Goal: Task Accomplishment & Management: Complete application form

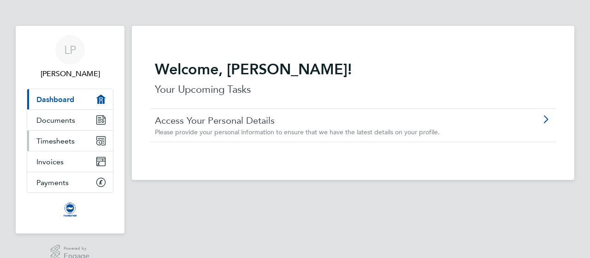
click at [68, 144] on span "Timesheets" at bounding box center [55, 140] width 38 height 9
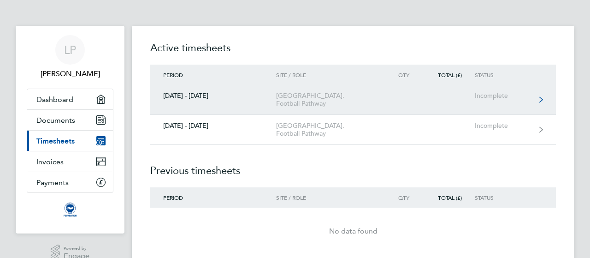
click at [380, 105] on div "[GEOGRAPHIC_DATA], Football Pathway" at bounding box center [329, 100] width 106 height 16
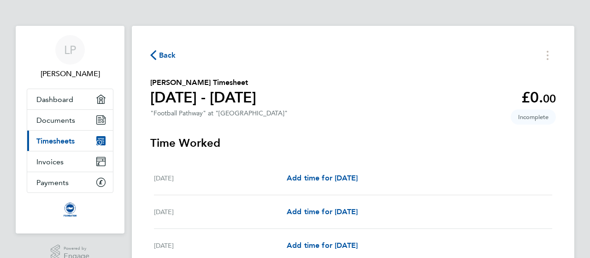
scroll to position [43, 0]
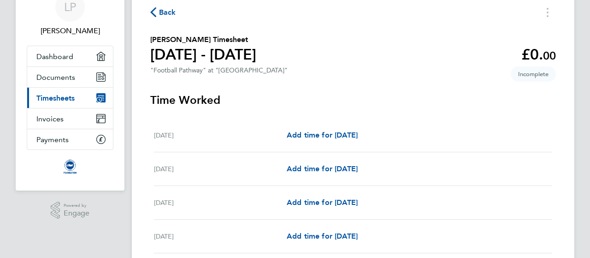
click at [255, 138] on div "[DATE]" at bounding box center [220, 134] width 133 height 11
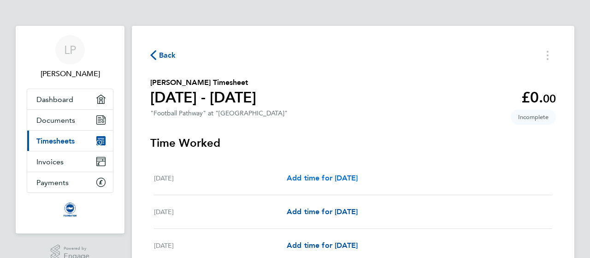
click at [322, 179] on span "Add time for [DATE]" at bounding box center [322, 177] width 71 height 9
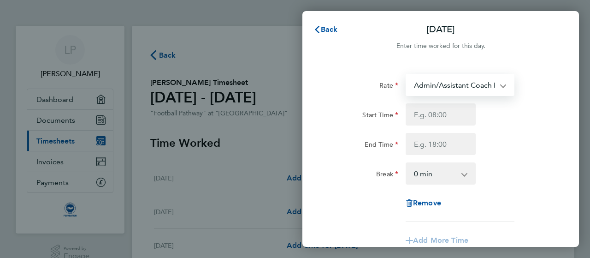
click at [448, 88] on select "Admin/Assistant Coach Rate - 12.98 Lead Coach Rate - 16.28" at bounding box center [454, 85] width 96 height 20
click at [449, 82] on select "Admin/Assistant Coach Rate - 12.98 Lead Coach Rate - 16.28" at bounding box center [454, 85] width 96 height 20
click at [429, 114] on input "Start Time" at bounding box center [441, 114] width 70 height 22
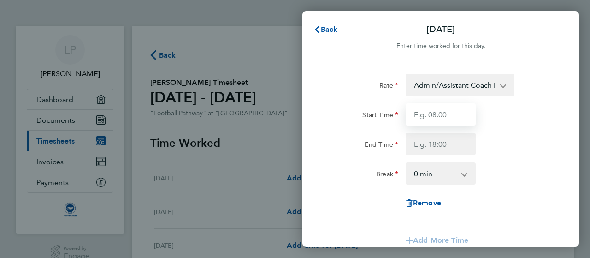
type input "3"
type input "15:00"
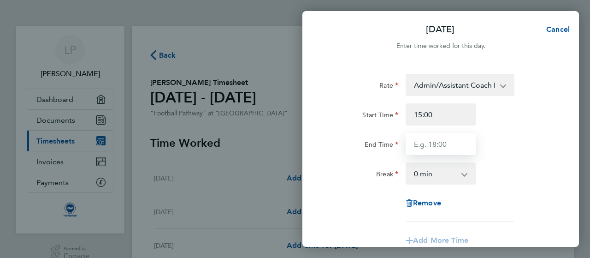
click at [453, 139] on input "End Time" at bounding box center [441, 144] width 70 height 22
type input "16:15"
click at [505, 185] on div "Rate Admin/Assistant Coach Rate - 12.98 Lead Coach Rate - 16.28 Start Time 15:0…" at bounding box center [440, 148] width 225 height 148
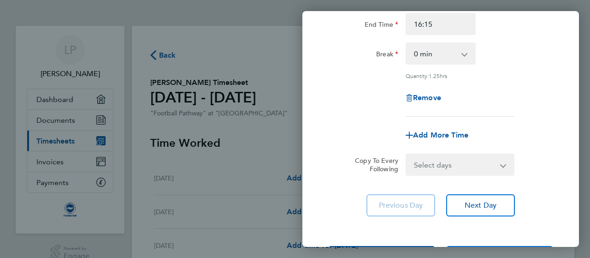
scroll to position [124, 0]
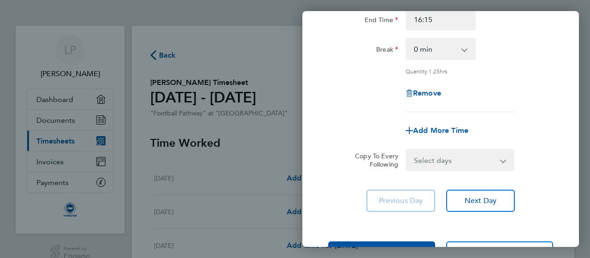
click at [470, 162] on select "Select days Day Weekday (Mon-Fri) Weekend (Sat-Sun) [DATE] [DATE] [DATE] [DATE]…" at bounding box center [454, 160] width 97 height 20
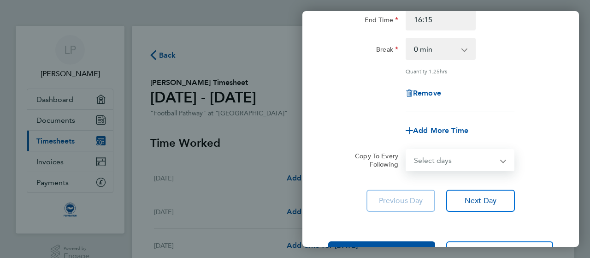
click at [501, 159] on select "Select days Day Weekday (Mon-Fri) Weekend (Sat-Sun) [DATE] [DATE] [DATE] [DATE]…" at bounding box center [454, 160] width 97 height 20
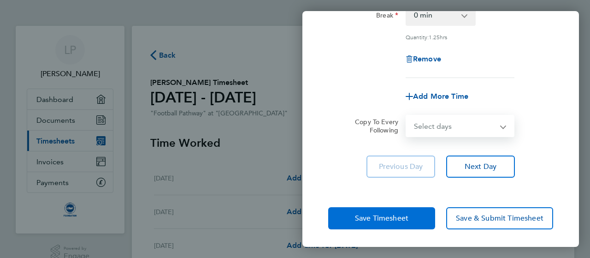
click at [370, 215] on span "Save Timesheet" at bounding box center [381, 217] width 53 height 9
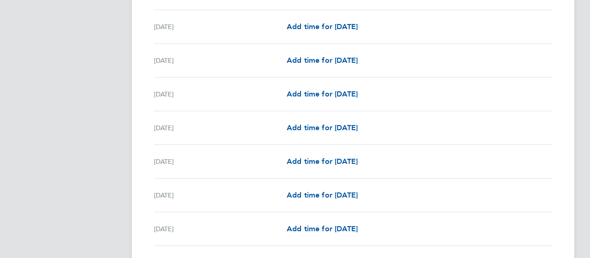
scroll to position [189, 0]
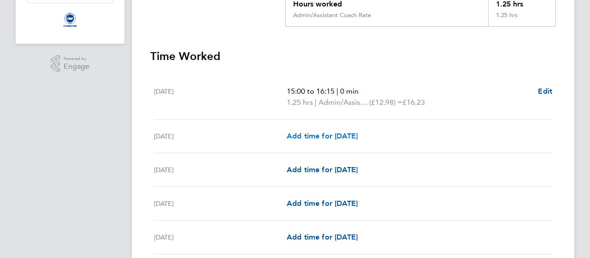
click at [308, 136] on span "Add time for [DATE]" at bounding box center [322, 135] width 71 height 9
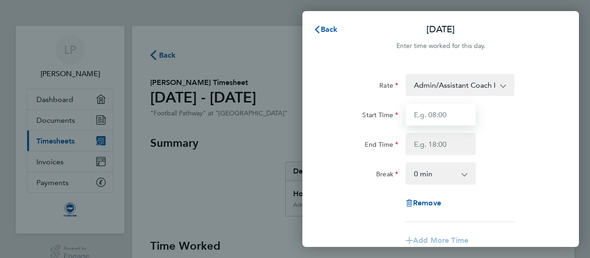
click at [419, 123] on input "Start Time" at bounding box center [441, 114] width 70 height 22
type input "15:00"
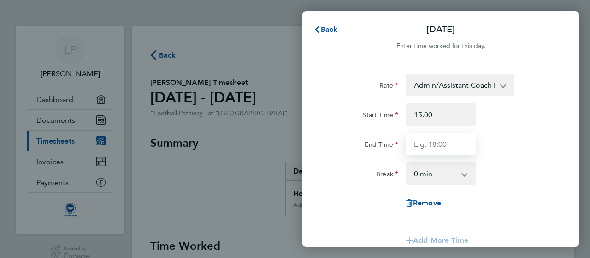
click at [424, 146] on input "End Time" at bounding box center [441, 144] width 70 height 22
type input "16:15"
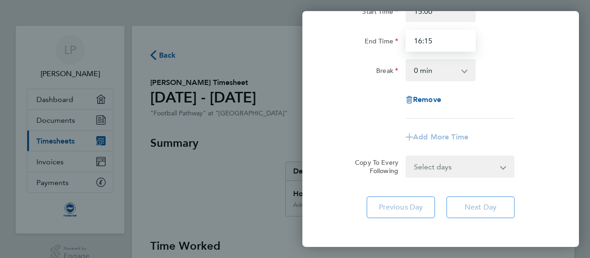
scroll to position [144, 0]
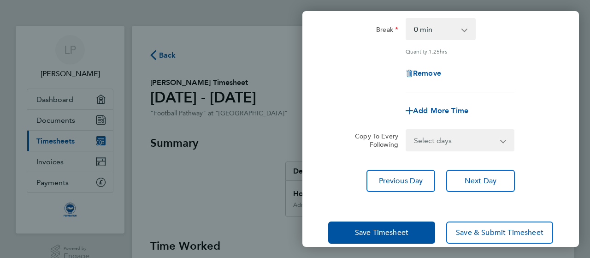
click at [387, 215] on div "Save Timesheet Save & Submit Timesheet" at bounding box center [440, 232] width 276 height 59
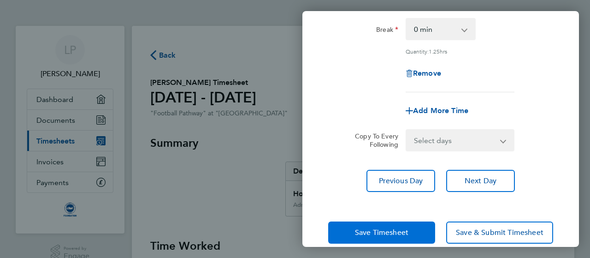
click at [381, 228] on span "Save Timesheet" at bounding box center [381, 232] width 53 height 9
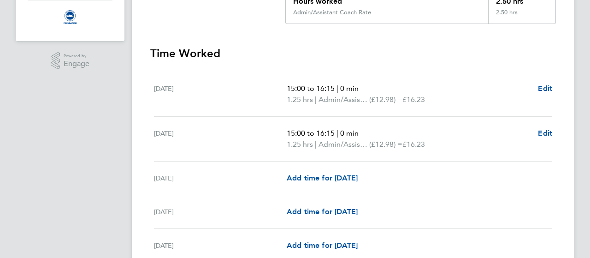
scroll to position [207, 0]
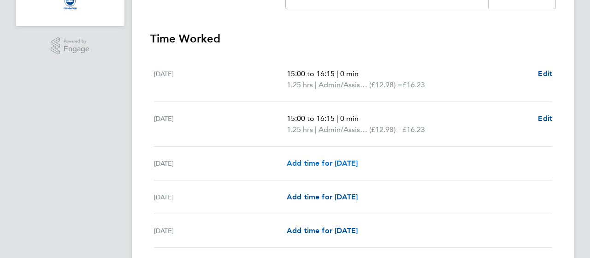
click at [321, 162] on span "Add time for [DATE]" at bounding box center [322, 163] width 71 height 9
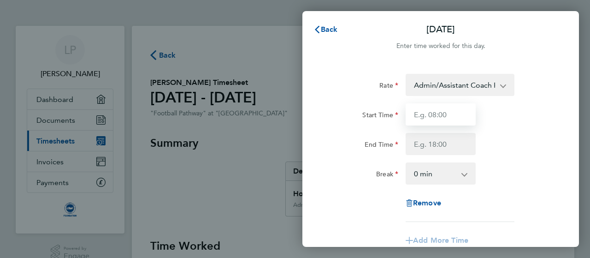
click at [422, 120] on input "Start Time" at bounding box center [441, 114] width 70 height 22
type input "16:45"
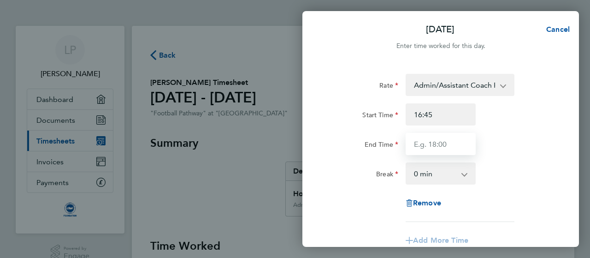
click at [422, 148] on input "End Time" at bounding box center [441, 144] width 70 height 22
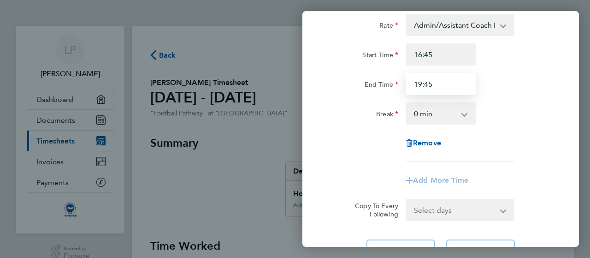
scroll to position [105, 0]
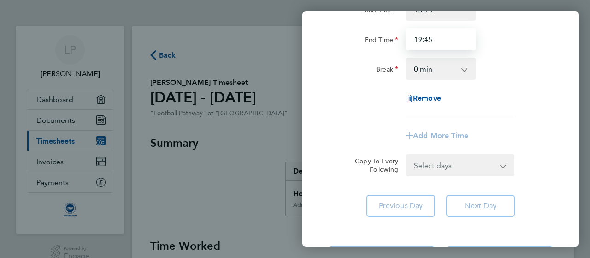
type input "19:45"
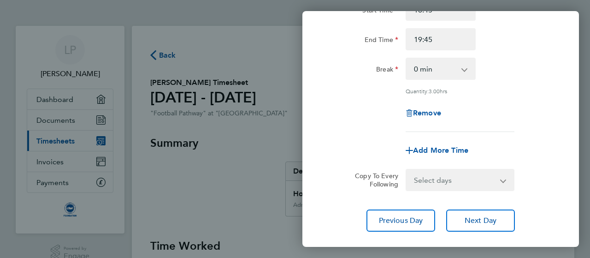
click at [545, 130] on app-timesheet-line-form-group "Rate Admin/Assistant Coach Rate - 12.98 Lead Coach Rate - 16.28 Start Time 16:4…" at bounding box center [440, 65] width 225 height 192
click at [428, 149] on span "Add More Time" at bounding box center [440, 150] width 55 height 9
select select "null"
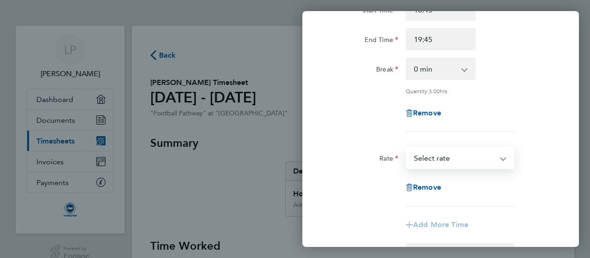
click at [464, 159] on select "Admin/Assistant Coach Rate - 12.98 Lead Coach Rate - 16.28 Select rate" at bounding box center [454, 157] width 96 height 20
click at [465, 156] on select "Admin/Assistant Coach Rate - 12.98 Lead Coach Rate - 16.28 Select rate" at bounding box center [454, 157] width 96 height 20
click at [420, 181] on div "Remove" at bounding box center [440, 187] width 77 height 22
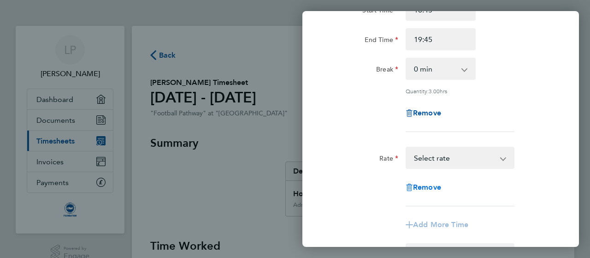
click at [414, 188] on span "Remove" at bounding box center [427, 186] width 28 height 9
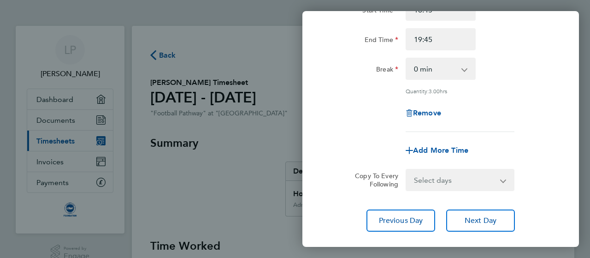
scroll to position [159, 0]
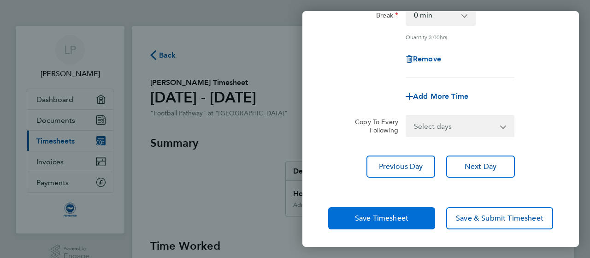
click at [383, 222] on button "Save Timesheet" at bounding box center [381, 218] width 107 height 22
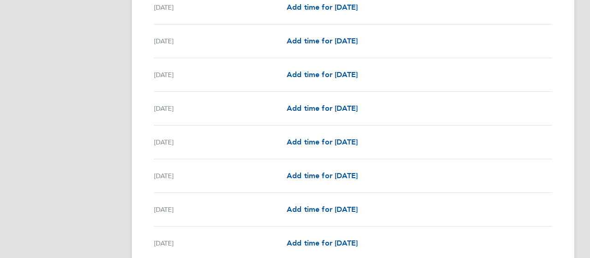
scroll to position [441, 0]
click at [319, 109] on span "Add time for [DATE]" at bounding box center [322, 108] width 71 height 9
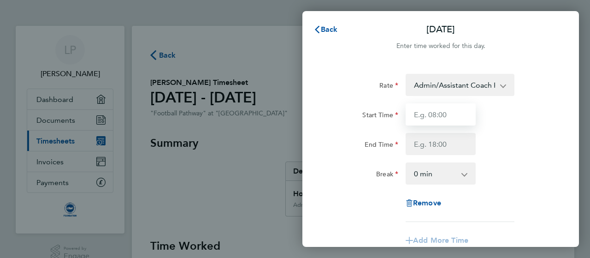
click at [437, 118] on input "Start Time" at bounding box center [441, 114] width 70 height 22
type input "15:00"
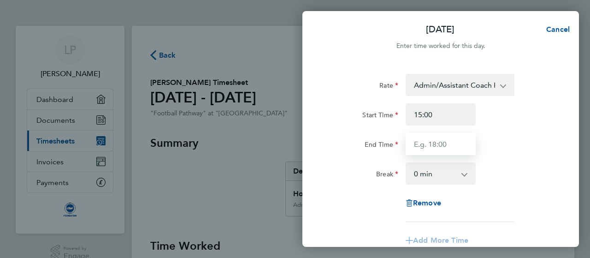
click at [434, 142] on input "End Time" at bounding box center [441, 144] width 70 height 22
type input "16:15"
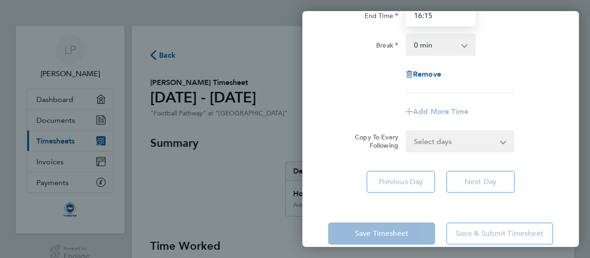
scroll to position [129, 0]
click at [290, 162] on div "[DATE] Cancel Enter time worked for this day. Rate Admin/Assistant Coach Rate -…" at bounding box center [295, 129] width 590 height 258
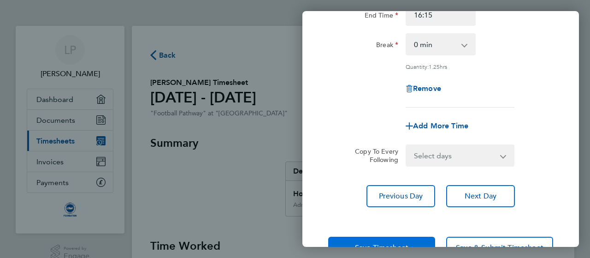
click at [348, 240] on button "Save Timesheet" at bounding box center [381, 247] width 107 height 22
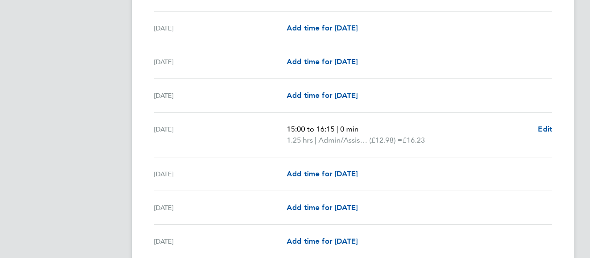
scroll to position [432, 0]
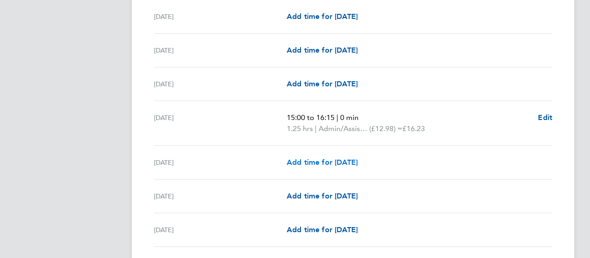
click at [319, 159] on span "Add time for [DATE]" at bounding box center [322, 162] width 71 height 9
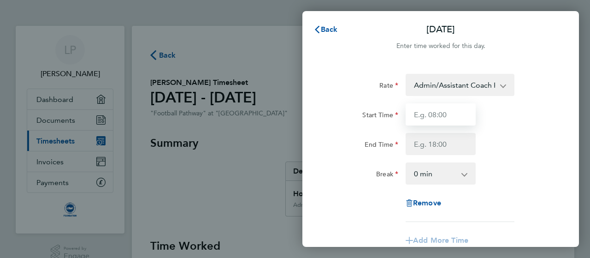
click at [418, 118] on input "Start Time" at bounding box center [441, 114] width 70 height 22
type input "15:00"
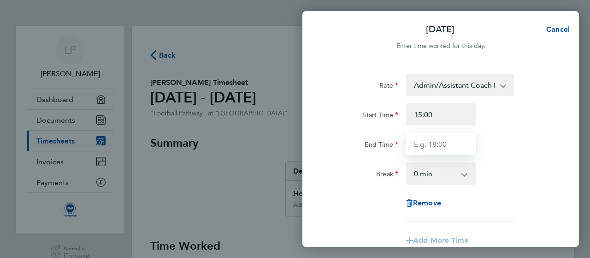
click at [427, 141] on input "End Time" at bounding box center [441, 144] width 70 height 22
type input "16:15"
click at [533, 180] on div "Break 0 min 15 min 30 min 45 min 60 min 75 min 90 min" at bounding box center [440, 173] width 232 height 22
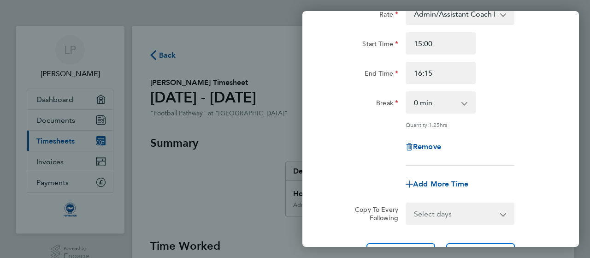
scroll to position [71, 0]
click at [421, 181] on span "Add More Time" at bounding box center [440, 183] width 55 height 9
select select "null"
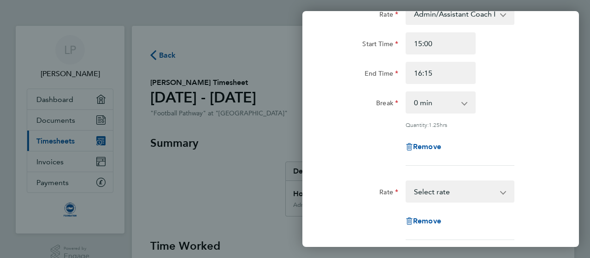
scroll to position [102, 0]
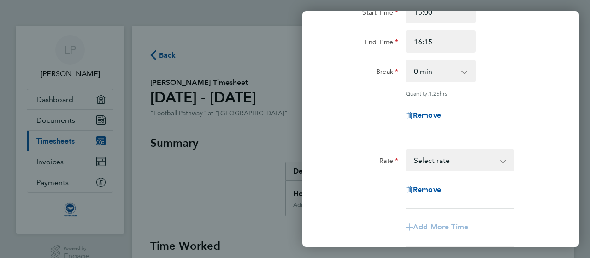
click at [452, 157] on select "Admin/Assistant Coach Rate - 12.98 Lead Coach Rate - 16.28 Select rate" at bounding box center [454, 160] width 96 height 20
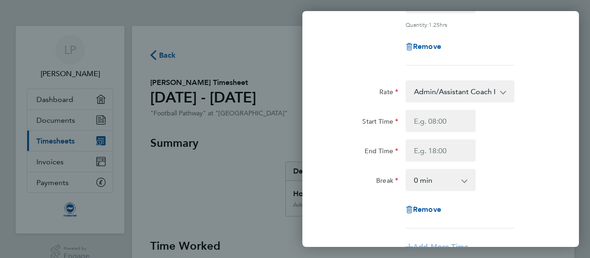
scroll to position [171, 0]
click at [437, 115] on input "Start Time" at bounding box center [441, 120] width 70 height 22
type input "17:15"
click at [439, 148] on input "End Time" at bounding box center [441, 150] width 70 height 22
type input "18:45"
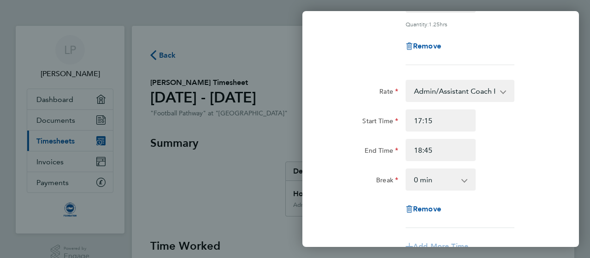
click at [510, 176] on div "Break 0 min 15 min 30 min 45 min 60 min 75 min 90 min" at bounding box center [440, 179] width 232 height 22
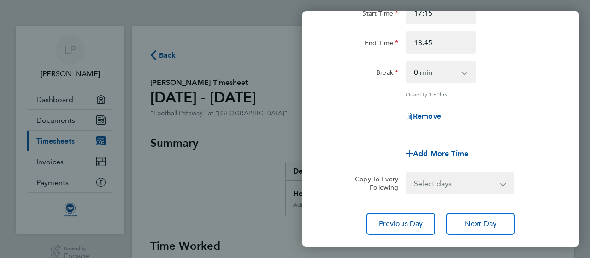
scroll to position [335, 0]
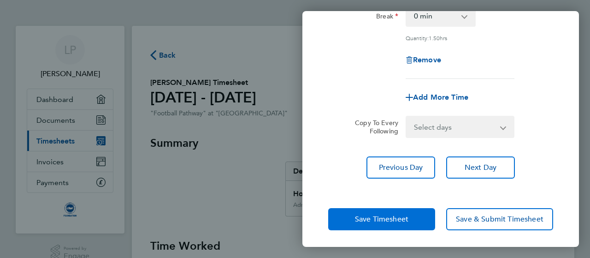
click at [366, 214] on span "Save Timesheet" at bounding box center [381, 218] width 53 height 9
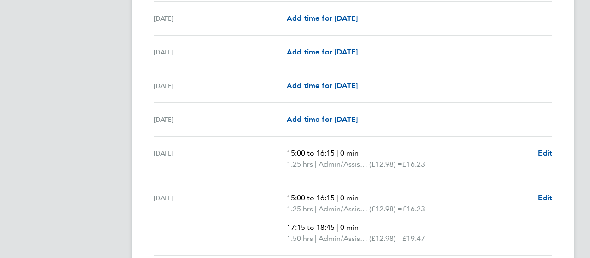
scroll to position [521, 0]
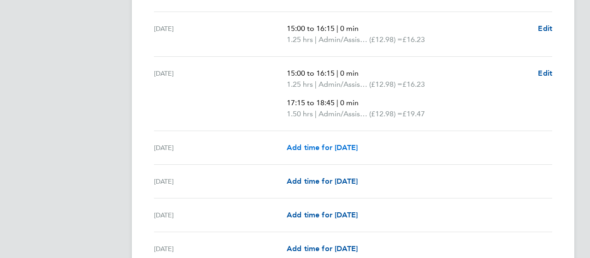
click at [322, 146] on span "Add time for [DATE]" at bounding box center [322, 147] width 71 height 9
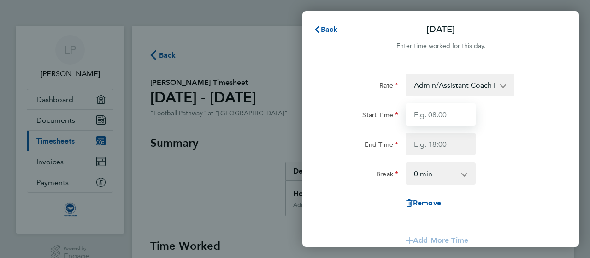
click at [452, 112] on input "Start Time" at bounding box center [441, 114] width 70 height 22
type input "16:45"
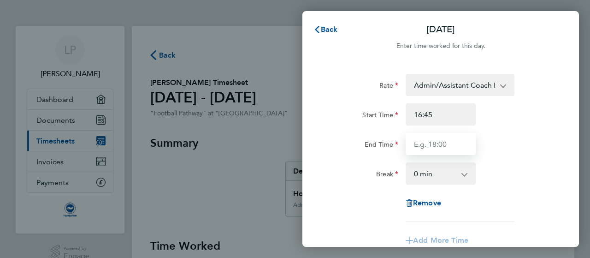
click at [433, 149] on input "End Time" at bounding box center [441, 144] width 70 height 22
type input "19:45"
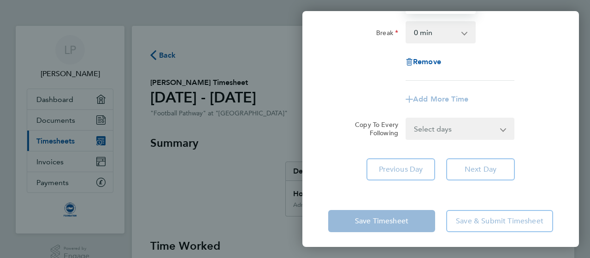
scroll to position [141, 0]
click at [339, 167] on div "Rate Admin/Assistant Coach Rate - 12.98 Lead Coach Rate - 16.28 Start Time 16:4…" at bounding box center [440, 56] width 276 height 270
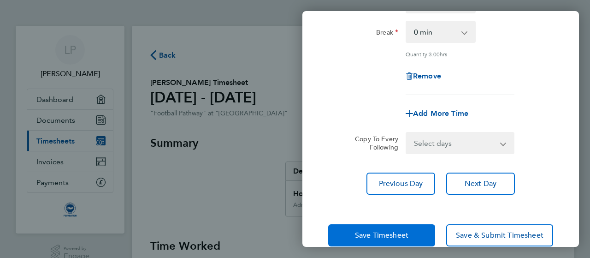
click at [373, 233] on span "Save Timesheet" at bounding box center [381, 234] width 53 height 9
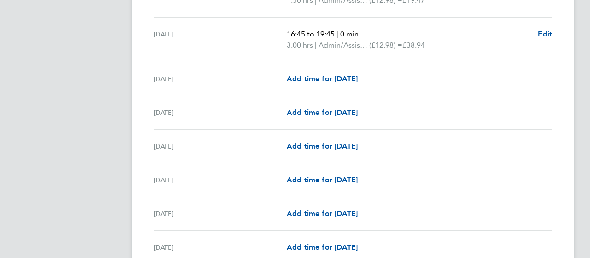
scroll to position [640, 0]
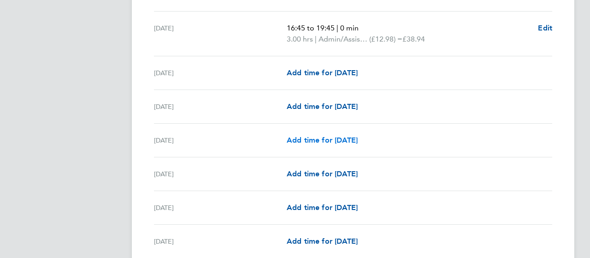
click at [321, 135] on span "Add time for [DATE]" at bounding box center [322, 139] width 71 height 9
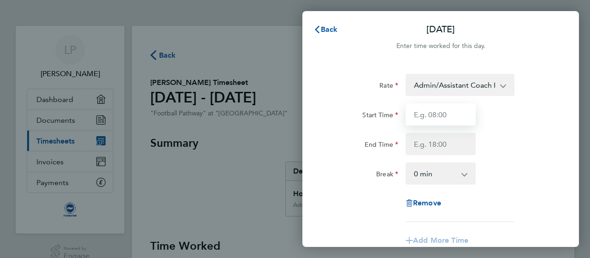
click at [436, 116] on input "Start Time" at bounding box center [441, 114] width 70 height 22
type input "15:00"
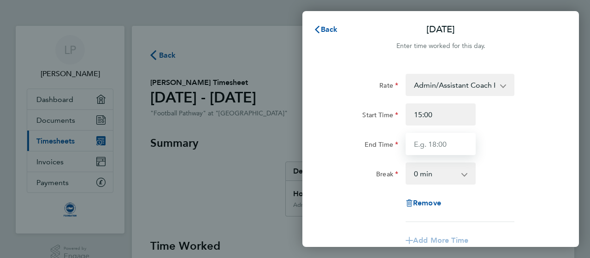
click at [431, 141] on input "End Time" at bounding box center [441, 144] width 70 height 22
type input "16:15"
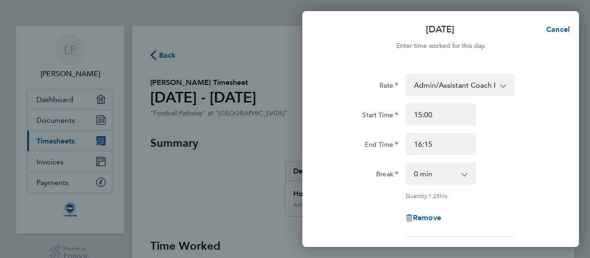
click at [496, 166] on div "Break 0 min 15 min 30 min 45 min 60 min" at bounding box center [440, 173] width 232 height 22
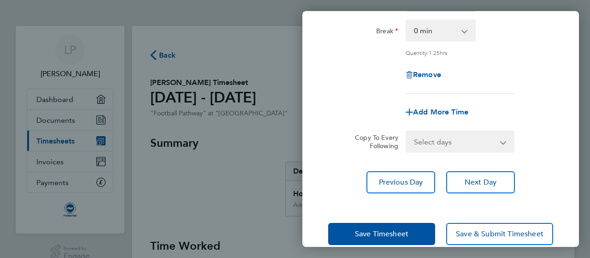
scroll to position [143, 0]
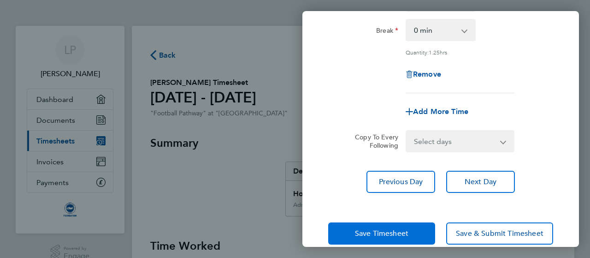
click at [382, 231] on span "Save Timesheet" at bounding box center [381, 233] width 53 height 9
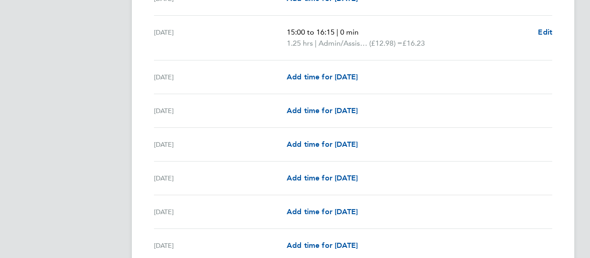
scroll to position [747, 0]
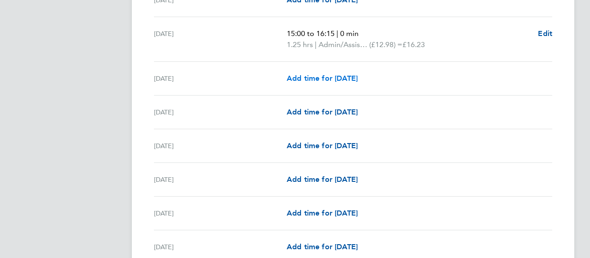
click at [321, 75] on span "Add time for [DATE]" at bounding box center [322, 78] width 71 height 9
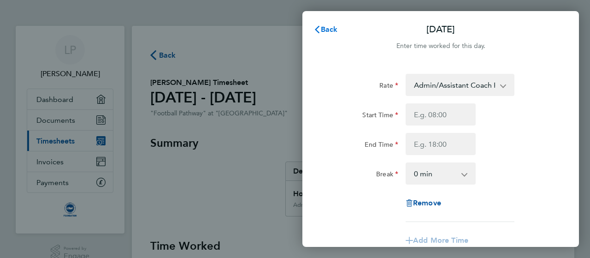
click at [319, 31] on icon "button" at bounding box center [316, 29] width 7 height 7
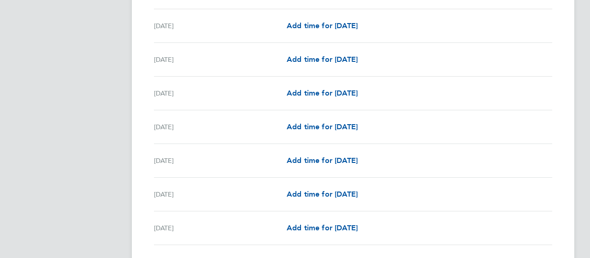
scroll to position [794, 0]
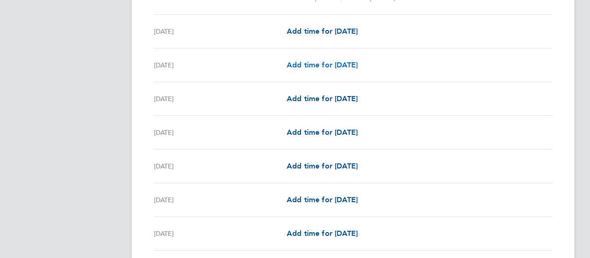
click at [312, 62] on span "Add time for [DATE]" at bounding box center [322, 64] width 71 height 9
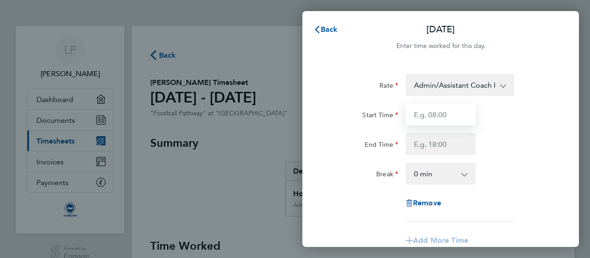
click at [437, 113] on input "Start Time" at bounding box center [441, 114] width 70 height 22
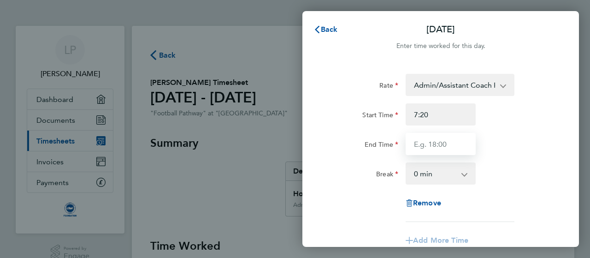
type input "07:20"
click at [427, 141] on input "End Time" at bounding box center [441, 144] width 70 height 22
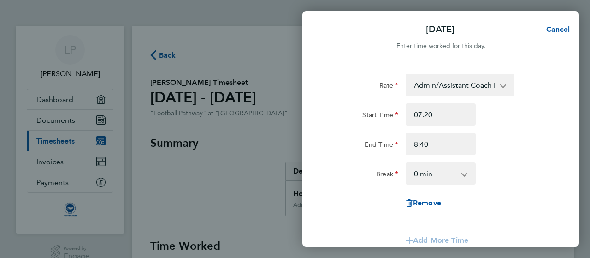
type input "08:40"
click at [516, 170] on div "Break 0 min 15 min 30 min 45 min 60 min 75 min" at bounding box center [440, 173] width 232 height 22
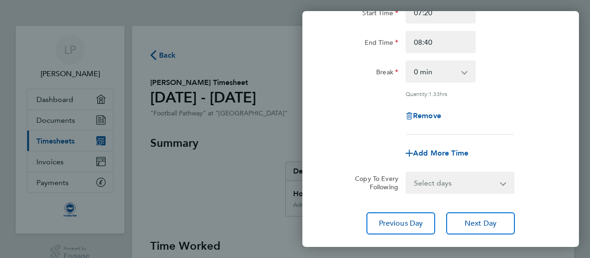
scroll to position [101, 0]
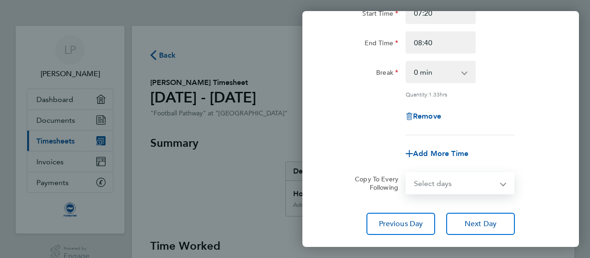
click at [465, 178] on select "Select days Day Weekday (Mon-Fri) Weekend (Sat-Sun) [DATE] [DATE] [DATE] [DATE]…" at bounding box center [454, 183] width 97 height 20
click at [441, 150] on span "Add More Time" at bounding box center [440, 153] width 55 height 9
select select "null"
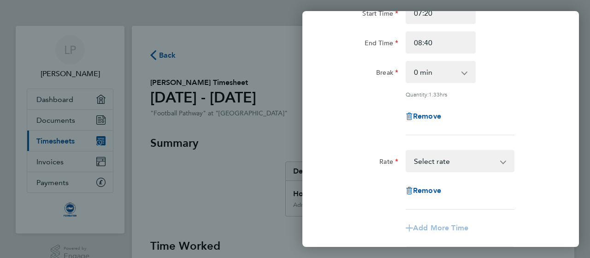
click at [432, 160] on select "Admin/Assistant Coach Rate - 12.98 Lead Coach Rate - 16.28 Select rate" at bounding box center [454, 161] width 96 height 20
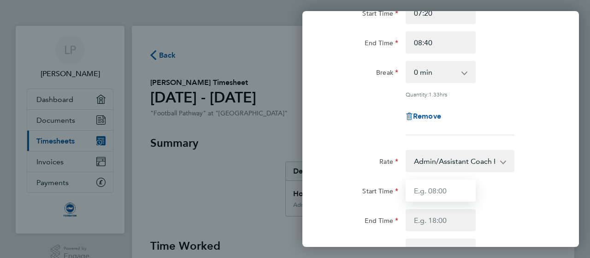
click at [424, 191] on input "Start Time" at bounding box center [441, 190] width 70 height 22
type input "15:00"
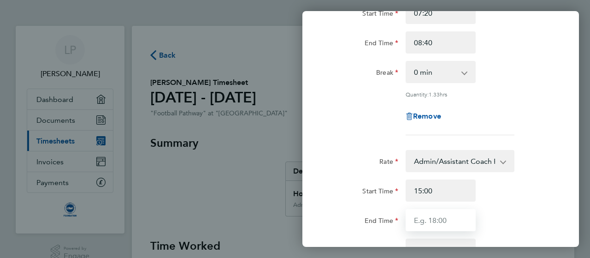
click at [421, 218] on input "End Time" at bounding box center [441, 220] width 70 height 22
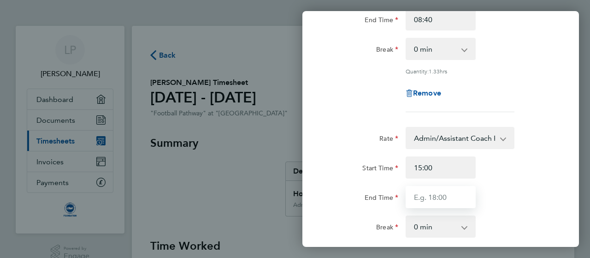
scroll to position [133, 0]
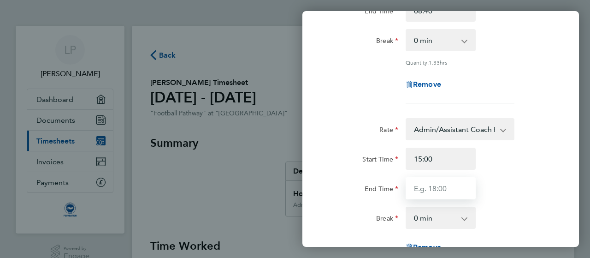
type input "16:15"
click at [514, 175] on div "Start Time 15:00 End Time 16:15" at bounding box center [440, 173] width 232 height 52
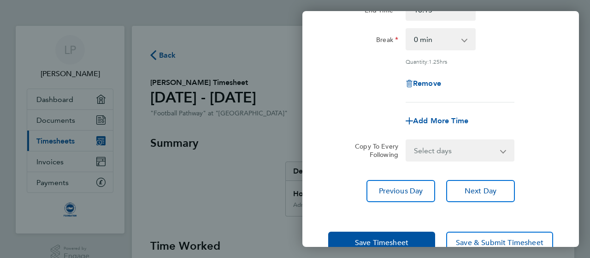
scroll to position [312, 0]
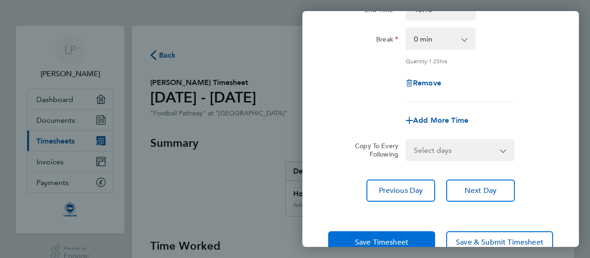
click at [388, 234] on button "Save Timesheet" at bounding box center [381, 242] width 107 height 22
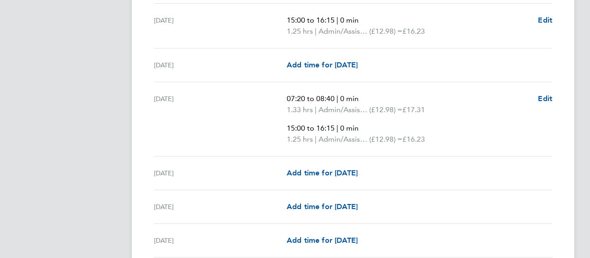
scroll to position [759, 0]
click at [311, 172] on span "Add time for [DATE]" at bounding box center [322, 173] width 71 height 9
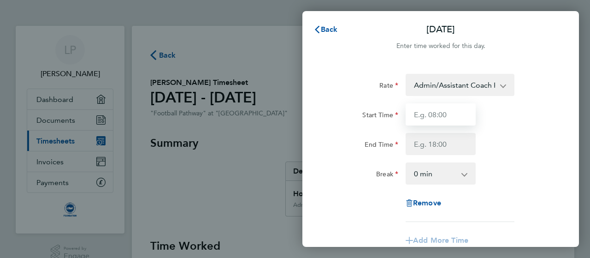
click at [423, 109] on input "Start Time" at bounding box center [441, 114] width 70 height 22
type input "15:00"
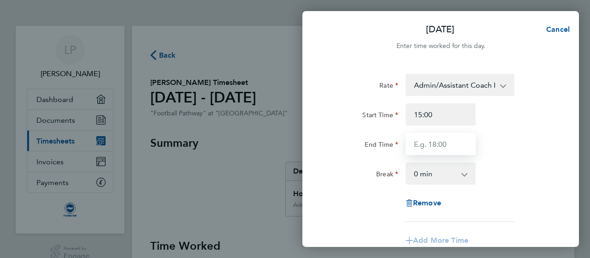
click at [421, 148] on input "End Time" at bounding box center [441, 144] width 70 height 22
type input "16:15"
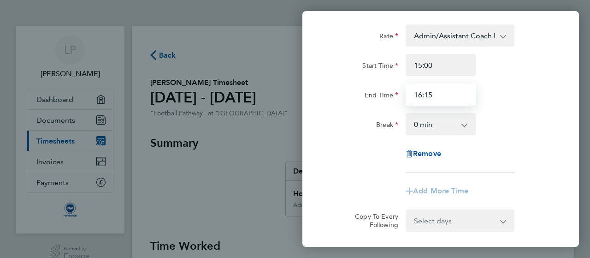
scroll to position [55, 0]
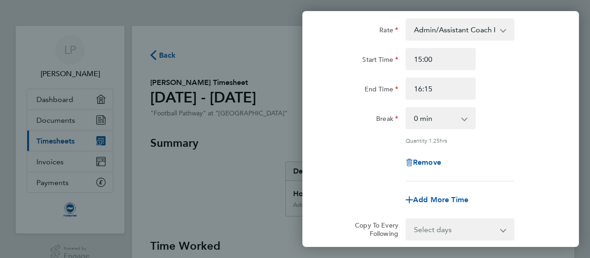
click at [489, 166] on app-timesheet-line-form-group "Rate Admin/Assistant Coach Rate - 12.98 Lead Coach Rate - 16.28 Start Time 15:0…" at bounding box center [440, 114] width 225 height 192
click at [440, 208] on div "Add More Time" at bounding box center [440, 199] width 77 height 22
click at [445, 200] on span "Add More Time" at bounding box center [440, 199] width 55 height 9
select select "null"
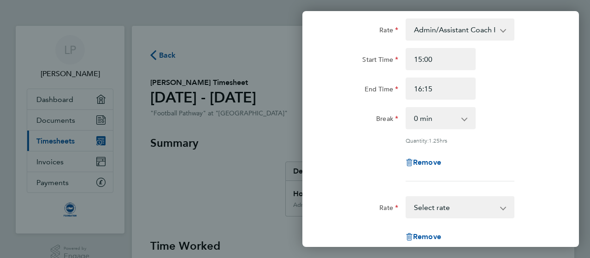
scroll to position [124, 0]
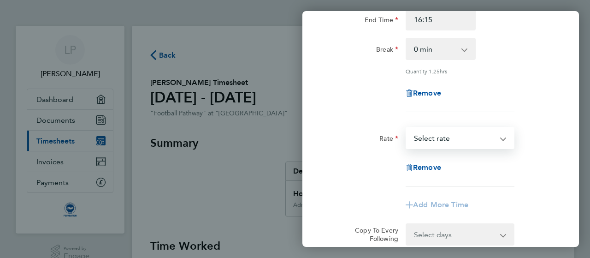
click at [438, 141] on select "Admin/Assistant Coach Rate - 12.98 Lead Coach Rate - 16.28 Select rate" at bounding box center [454, 138] width 96 height 20
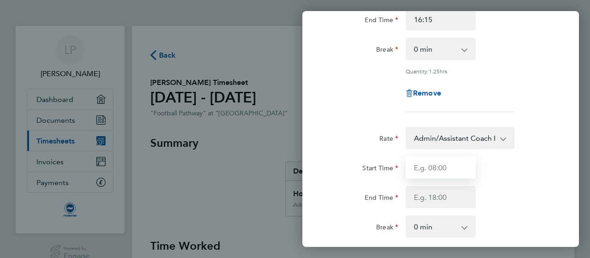
click at [453, 166] on input "Start Time" at bounding box center [441, 167] width 70 height 22
type input "17:15"
click at [500, 166] on div "Start Time 17:15" at bounding box center [440, 167] width 232 height 22
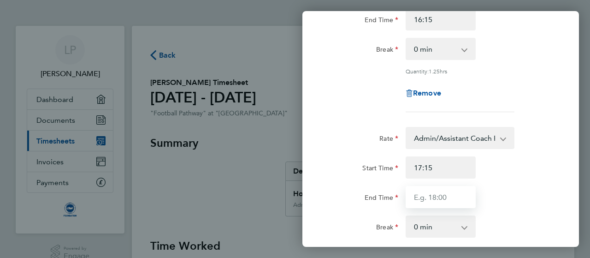
click at [447, 189] on input "End Time" at bounding box center [441, 197] width 70 height 22
type input "18:45"
click at [522, 206] on div "End Time 18:45" at bounding box center [440, 197] width 232 height 22
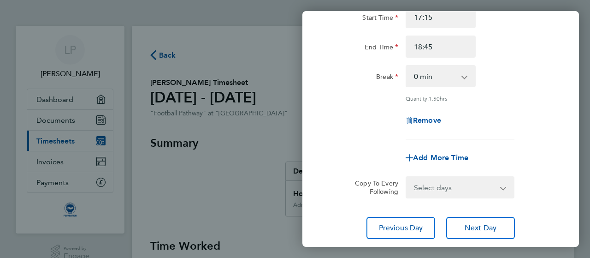
scroll to position [335, 0]
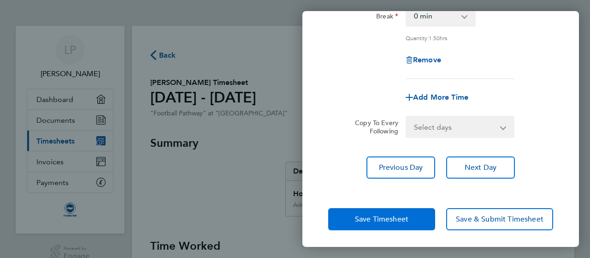
click at [372, 216] on span "Save Timesheet" at bounding box center [381, 218] width 53 height 9
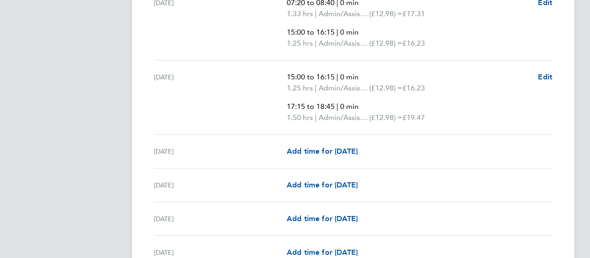
scroll to position [880, 0]
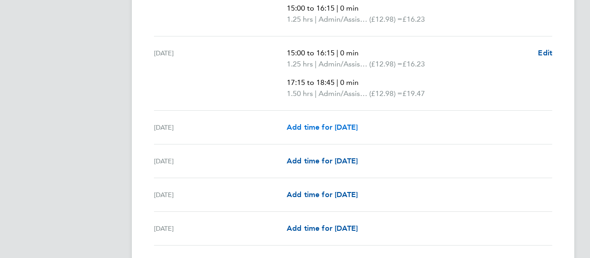
click at [307, 125] on span "Add time for [DATE]" at bounding box center [322, 127] width 71 height 9
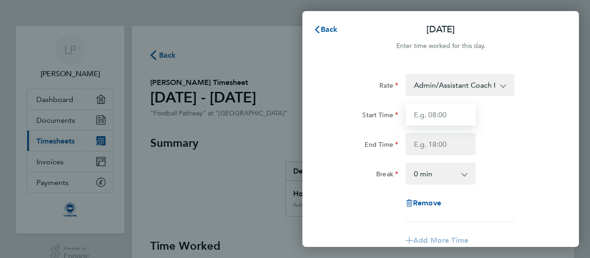
click at [444, 118] on input "Start Time" at bounding box center [441, 114] width 70 height 22
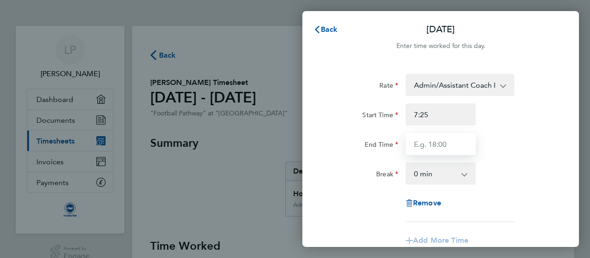
type input "07:25"
click at [444, 141] on input "End Time" at bounding box center [441, 144] width 70 height 22
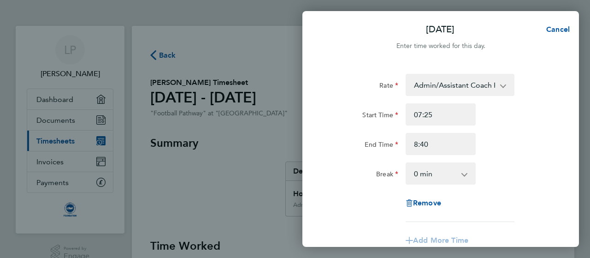
type input "08:40"
click at [549, 180] on div "Break 0 min 15 min 30 min 45 min 60 min 75 min 90 min" at bounding box center [440, 173] width 232 height 22
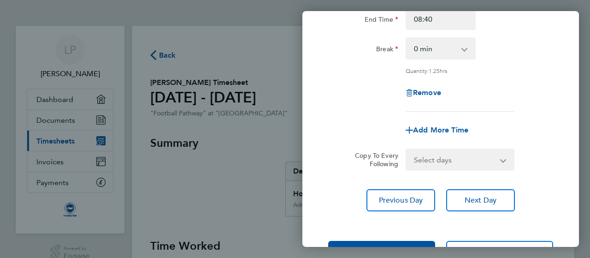
scroll to position [127, 0]
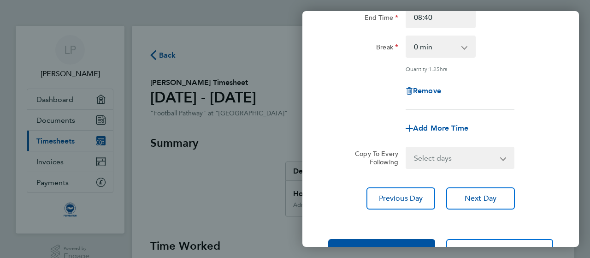
click at [466, 151] on select "Select days Day Weekday (Mon-Fri) Weekend (Sat-Sun) [DATE] [DATE] [DATE] [DATE]" at bounding box center [454, 157] width 97 height 20
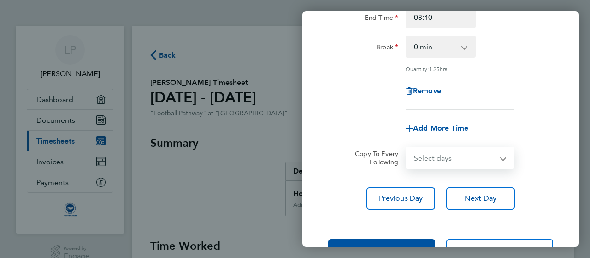
click at [465, 162] on select "Select days Day Weekday (Mon-Fri) Weekend (Sat-Sun) [DATE] [DATE] [DATE] [DATE]" at bounding box center [454, 157] width 97 height 20
click at [438, 129] on span "Add More Time" at bounding box center [440, 128] width 55 height 9
select select "null"
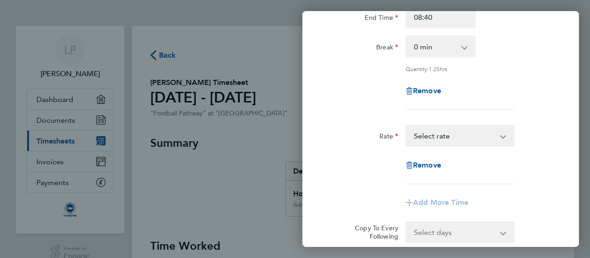
click at [436, 140] on select "Admin/Assistant Coach Rate - 12.98 Lead Coach Rate - 16.28 Select rate" at bounding box center [454, 135] width 96 height 20
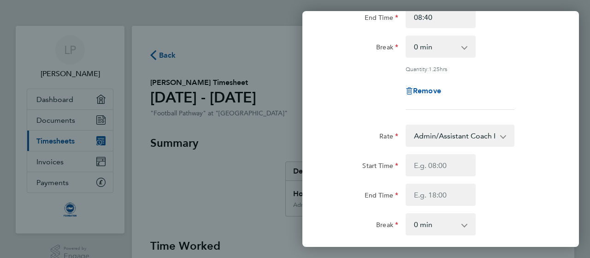
click at [418, 180] on div "Start Time End Time" at bounding box center [440, 180] width 232 height 52
click at [429, 167] on input "Start Time" at bounding box center [441, 165] width 70 height 22
type input "5"
type input "17:15"
click at [431, 190] on input "End Time" at bounding box center [441, 194] width 70 height 22
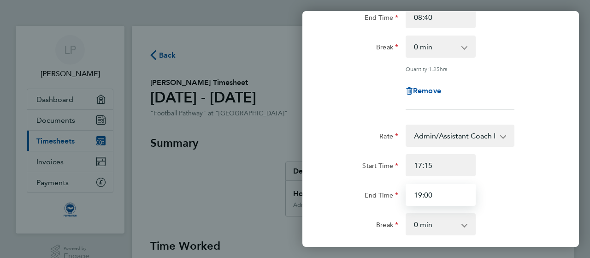
type input "19:00"
click at [518, 206] on div "Rate Admin/Assistant Coach Rate - 12.98 Lead Coach Rate - 16.28 Start Time 17:1…" at bounding box center [440, 198] width 225 height 148
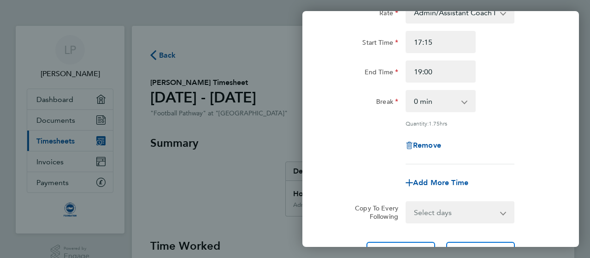
scroll to position [335, 0]
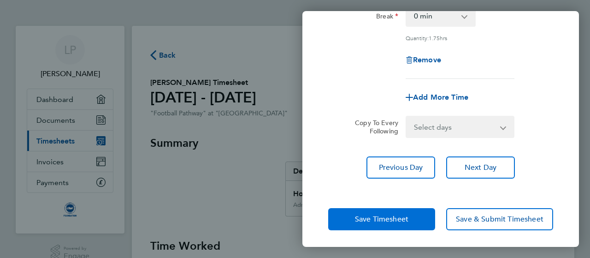
click at [397, 212] on button "Save Timesheet" at bounding box center [381, 219] width 107 height 22
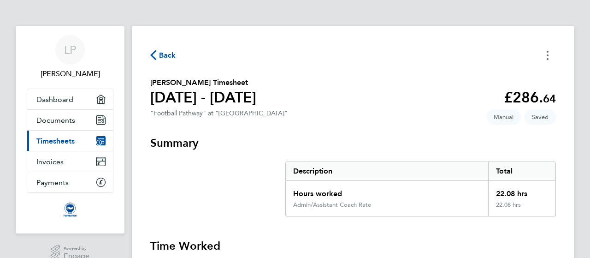
click at [548, 55] on button "Timesheets Menu" at bounding box center [547, 55] width 17 height 14
click at [548, 51] on circle "Timesheets Menu" at bounding box center [548, 52] width 2 height 2
click at [171, 57] on span "Back" at bounding box center [167, 55] width 17 height 11
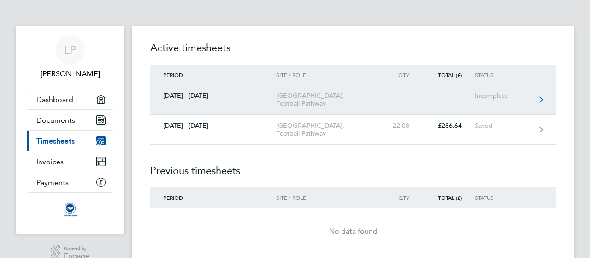
click at [255, 95] on div "[DATE] - [DATE]" at bounding box center [213, 96] width 126 height 8
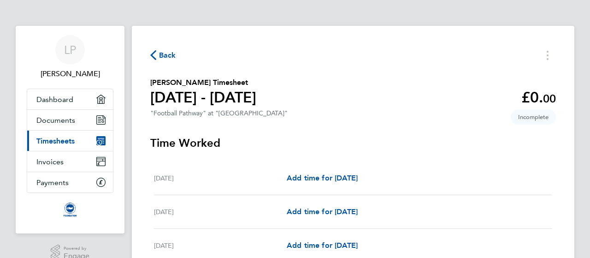
click at [162, 51] on span "Back" at bounding box center [167, 55] width 17 height 11
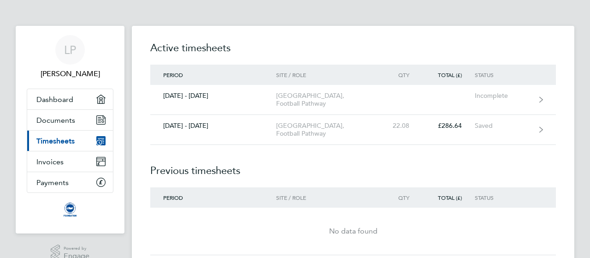
scroll to position [29, 0]
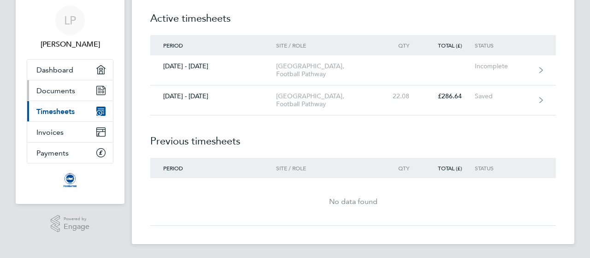
click at [68, 93] on span "Documents" at bounding box center [55, 90] width 39 height 9
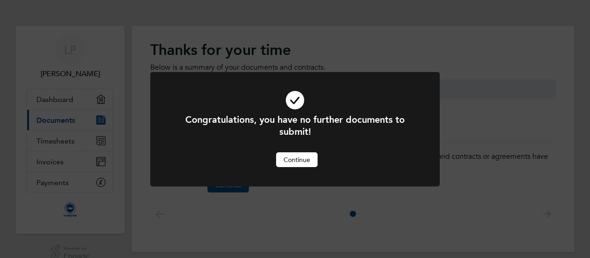
click at [293, 157] on button "Continue" at bounding box center [296, 159] width 41 height 15
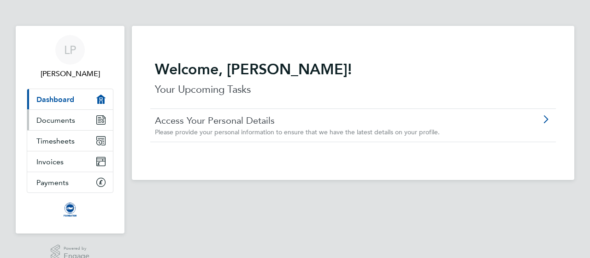
click at [95, 117] on link "Documents" at bounding box center [70, 120] width 86 height 20
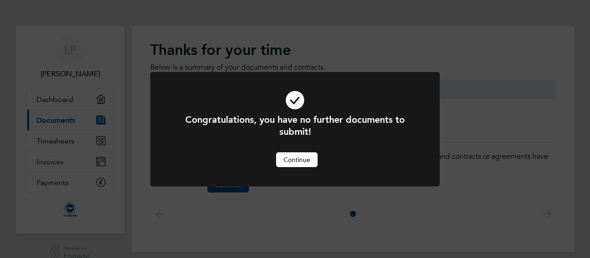
click at [292, 158] on button "Continue" at bounding box center [296, 159] width 41 height 15
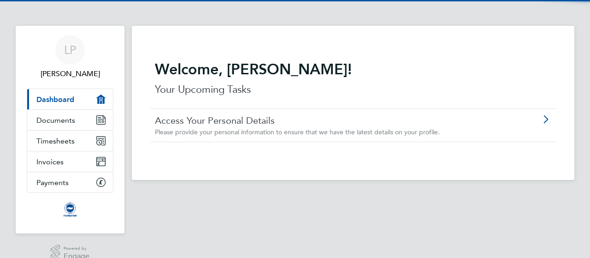
click at [214, 120] on link "Access Your Personal Details" at bounding box center [327, 120] width 344 height 12
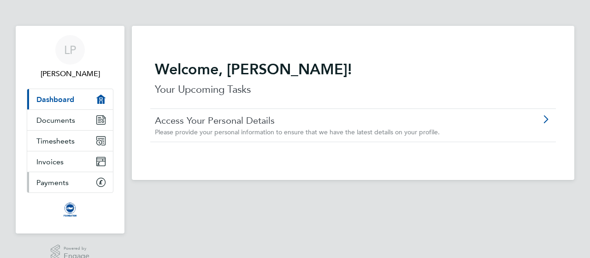
click at [74, 182] on link "Payments" at bounding box center [70, 182] width 86 height 20
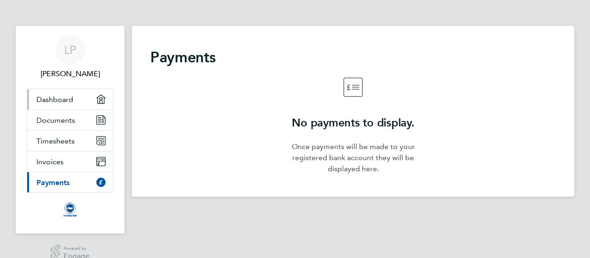
click at [65, 98] on span "Dashboard" at bounding box center [54, 99] width 37 height 9
